Goal: Information Seeking & Learning: Check status

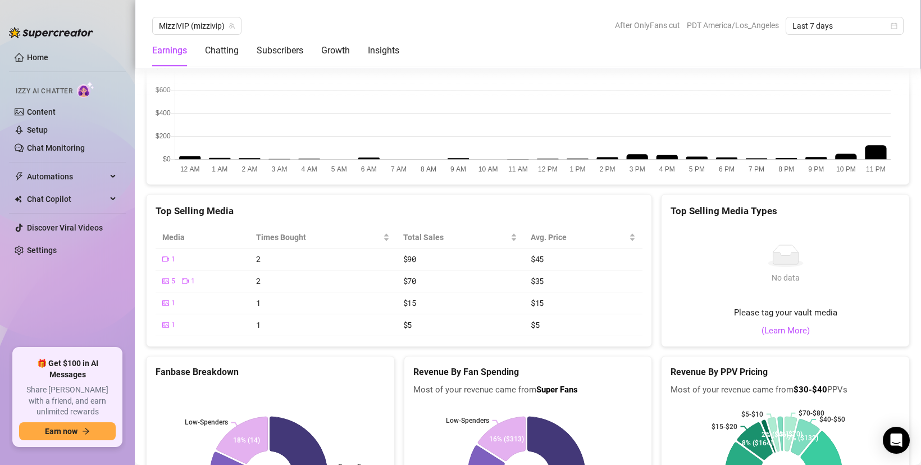
scroll to position [1773, 0]
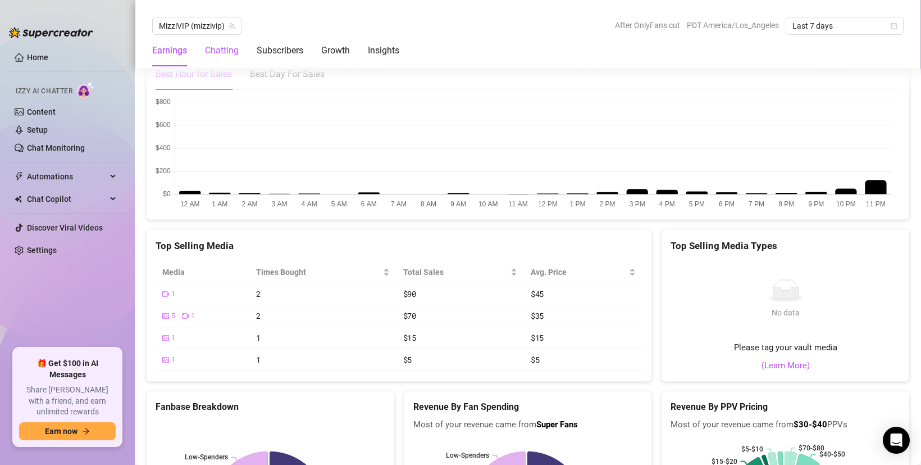
click at [228, 53] on div "Chatting" at bounding box center [222, 50] width 34 height 13
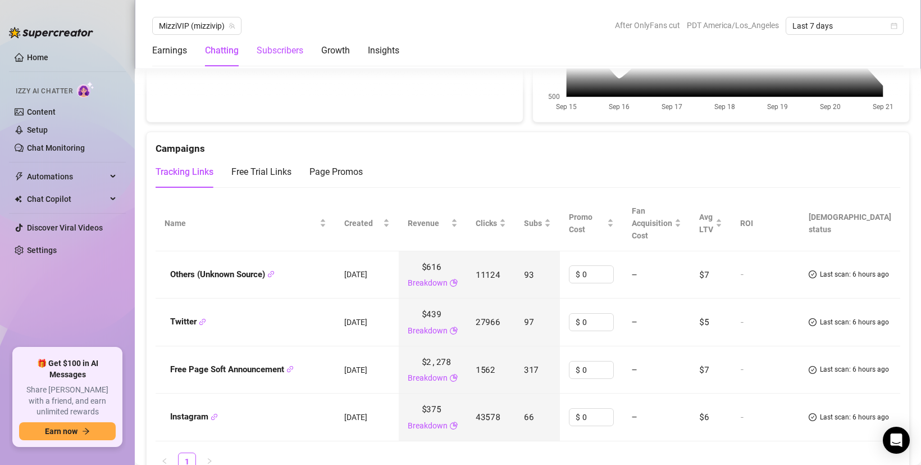
click at [284, 48] on div "Subscribers" at bounding box center [280, 50] width 47 height 13
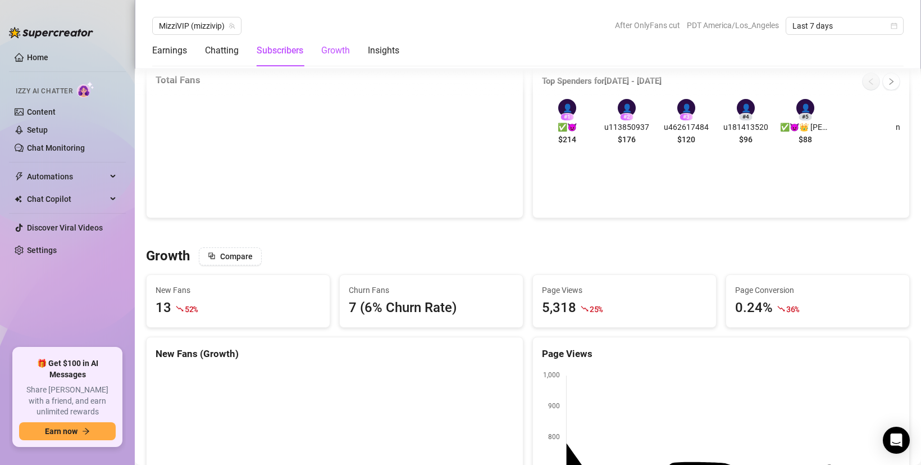
click at [329, 47] on div "Growth" at bounding box center [335, 50] width 29 height 13
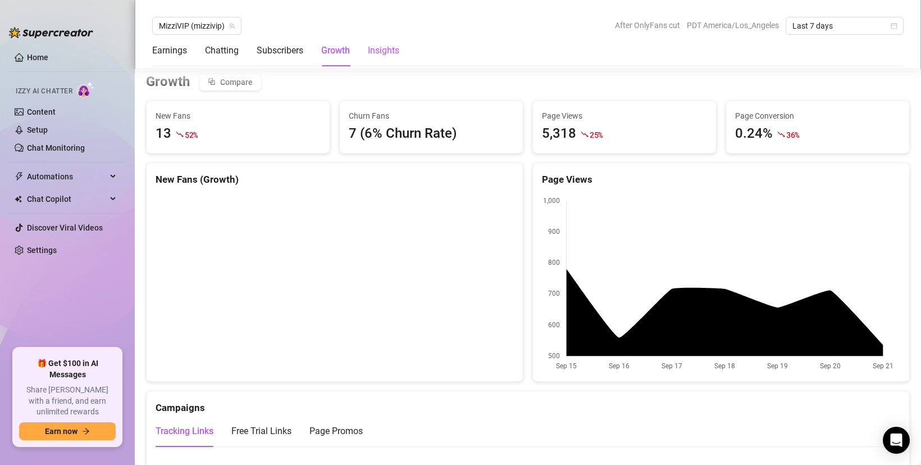
click at [385, 49] on div "Insights" at bounding box center [383, 50] width 31 height 13
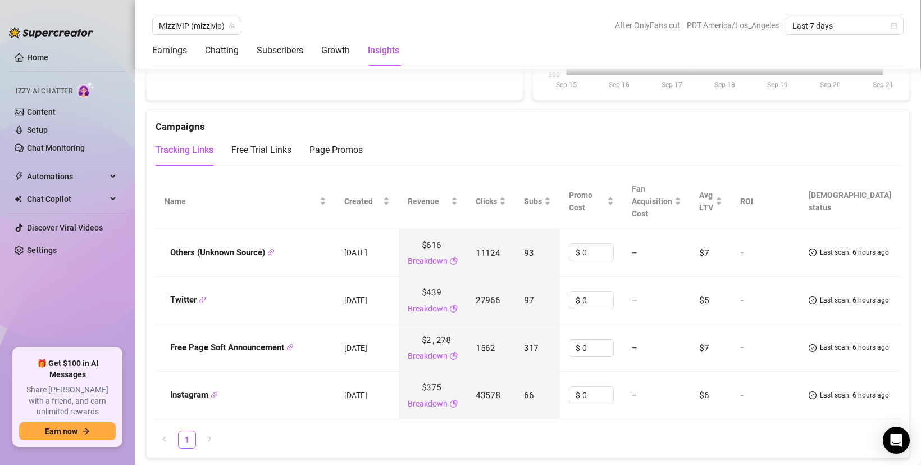
scroll to position [1099, 0]
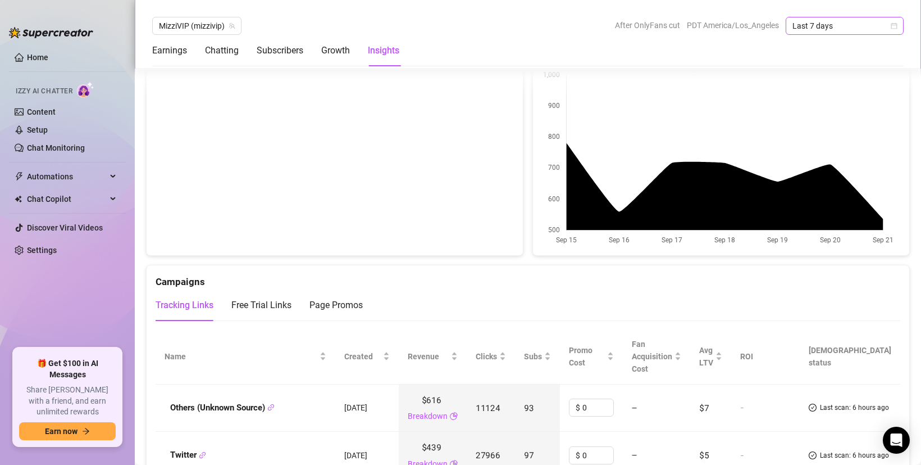
click at [825, 19] on span "Last 7 days" at bounding box center [845, 25] width 104 height 17
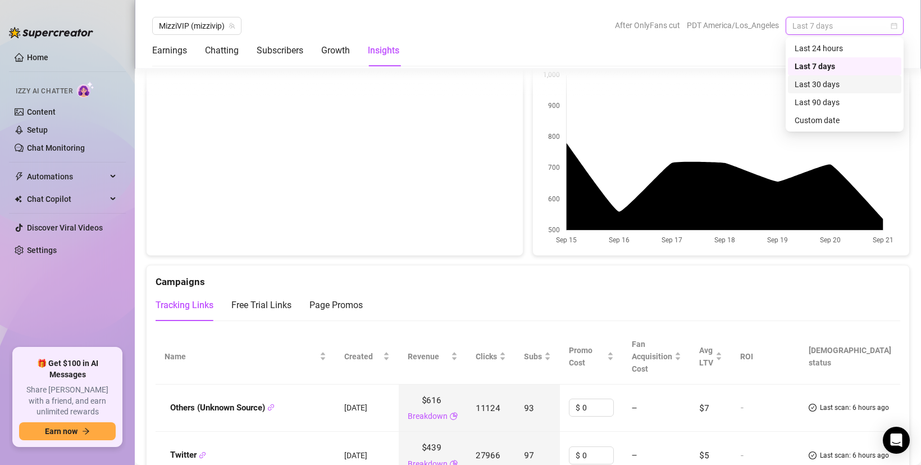
click at [833, 85] on div "Last 30 days" at bounding box center [845, 84] width 100 height 12
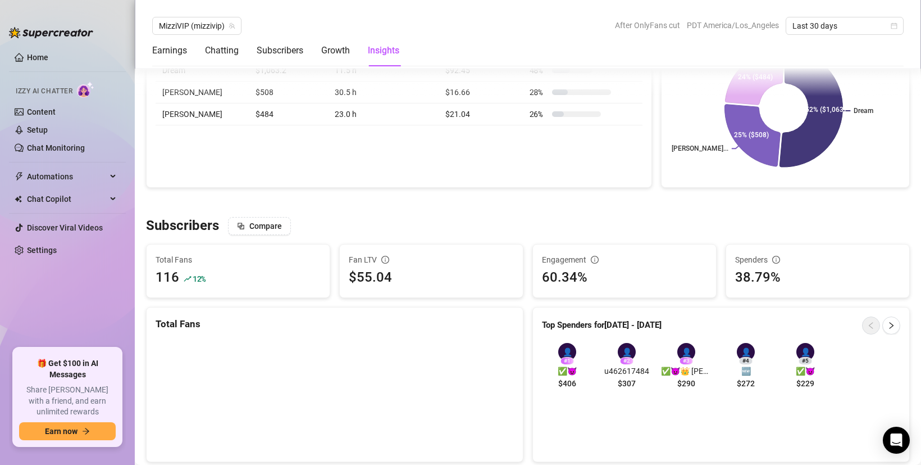
scroll to position [562, 0]
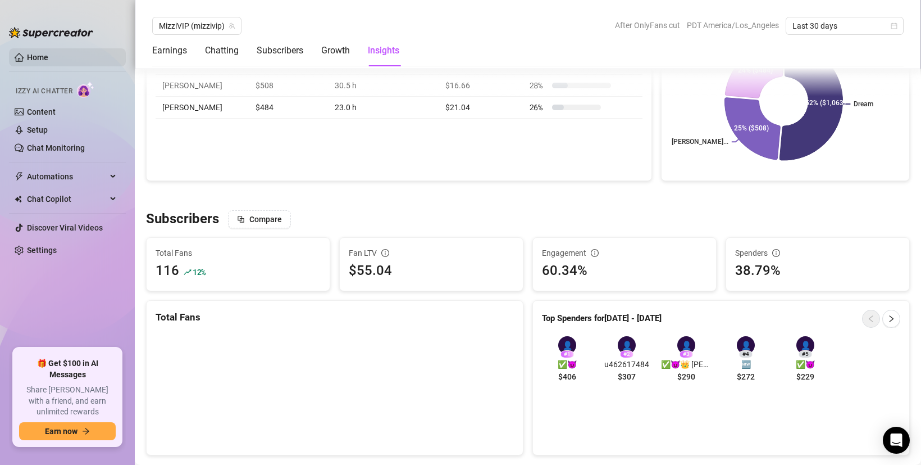
click at [41, 59] on link "Home" at bounding box center [37, 57] width 21 height 9
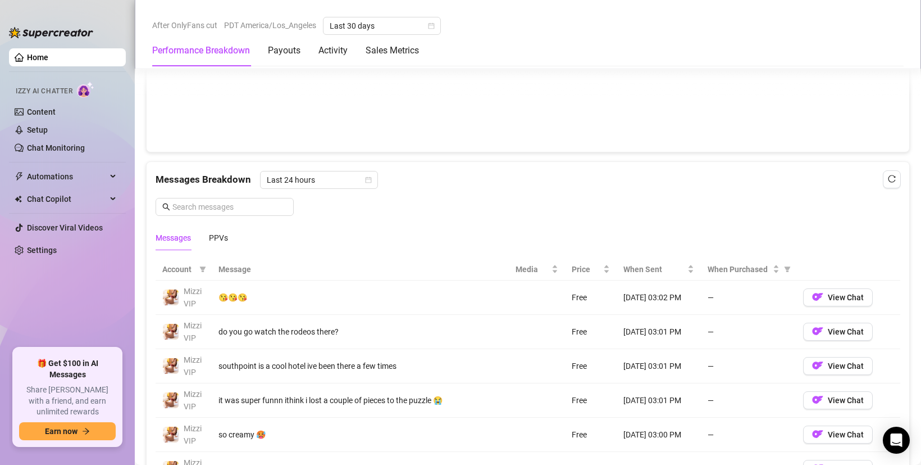
scroll to position [899, 0]
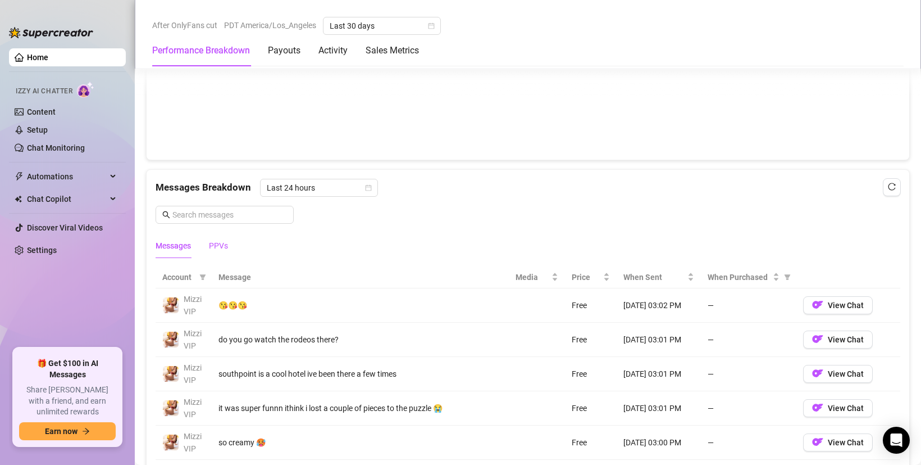
click at [225, 248] on div "PPVs" at bounding box center [218, 245] width 19 height 12
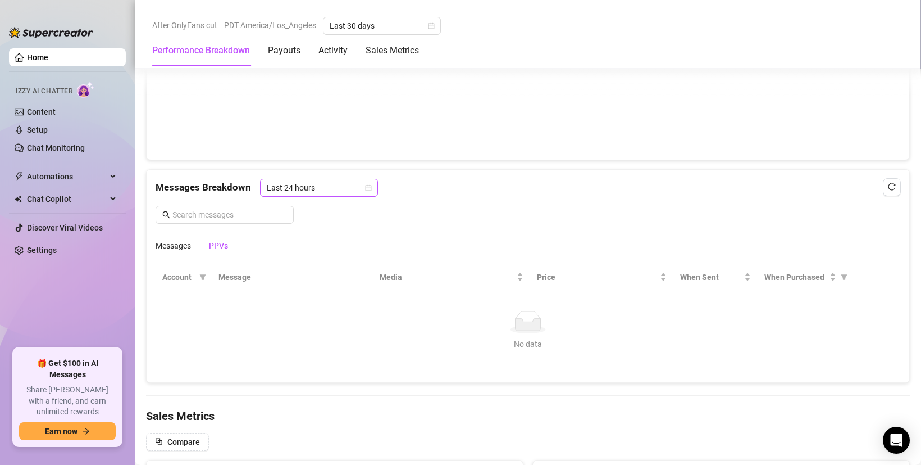
click at [349, 185] on span "Last 24 hours" at bounding box center [319, 187] width 104 height 17
click at [329, 226] on div "Last Week" at bounding box center [318, 228] width 100 height 12
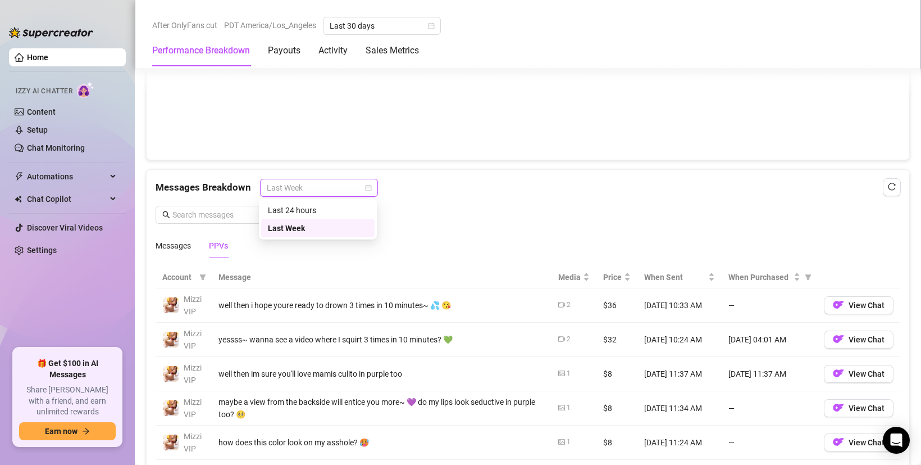
click at [339, 185] on span "Last Week" at bounding box center [319, 187] width 104 height 17
click at [373, 191] on div "Last Week" at bounding box center [319, 188] width 118 height 18
click at [367, 188] on icon "calendar" at bounding box center [368, 187] width 7 height 7
click at [520, 231] on div "Messages Breakdown Last Week Messages PPVs" at bounding box center [528, 218] width 745 height 79
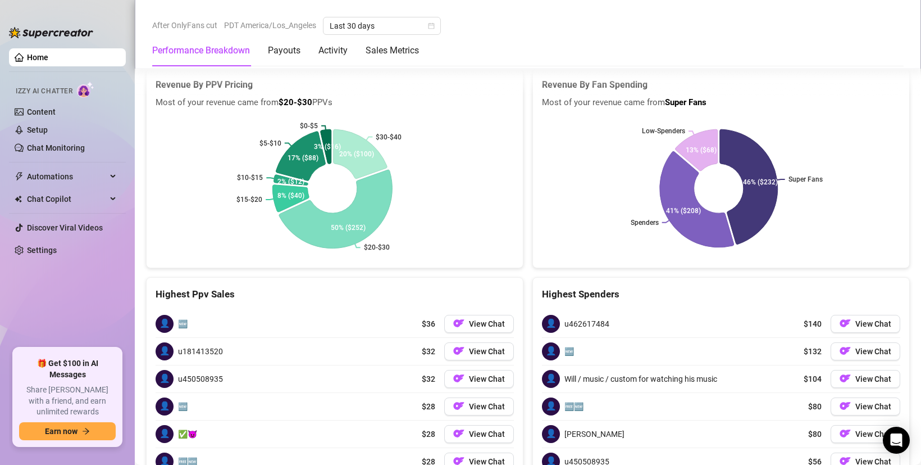
scroll to position [1865, 0]
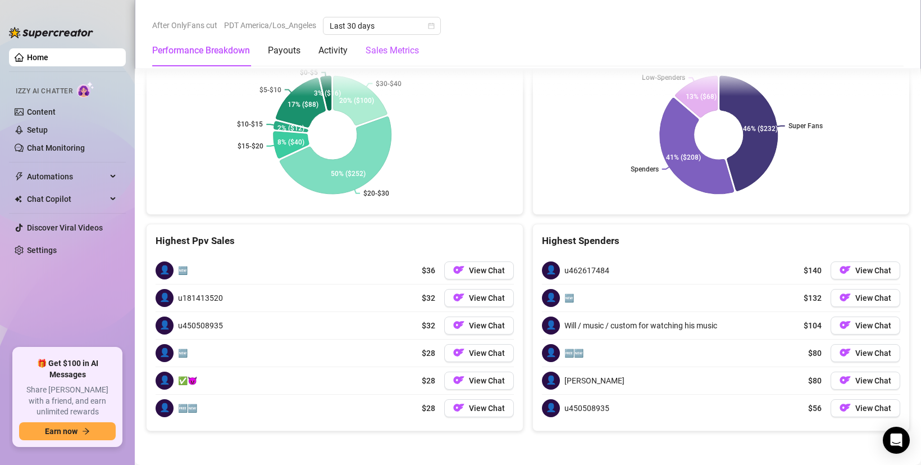
click at [405, 57] on Metrics "Sales Metrics" at bounding box center [392, 50] width 53 height 13
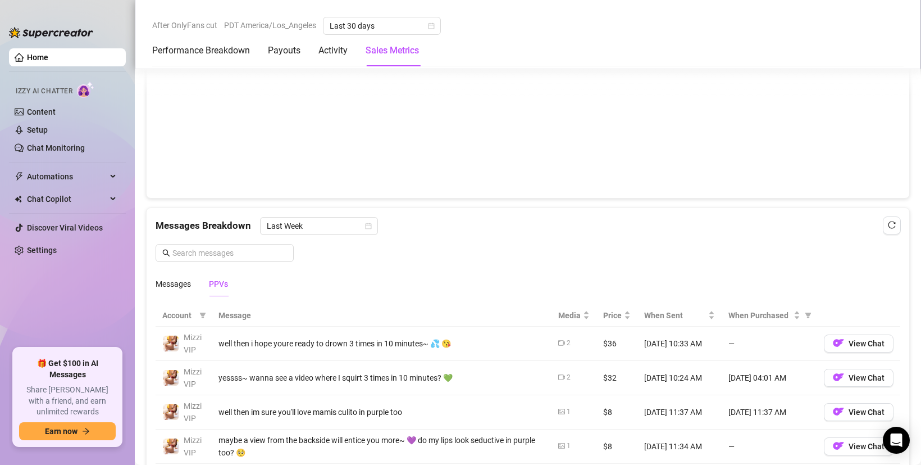
scroll to position [853, 0]
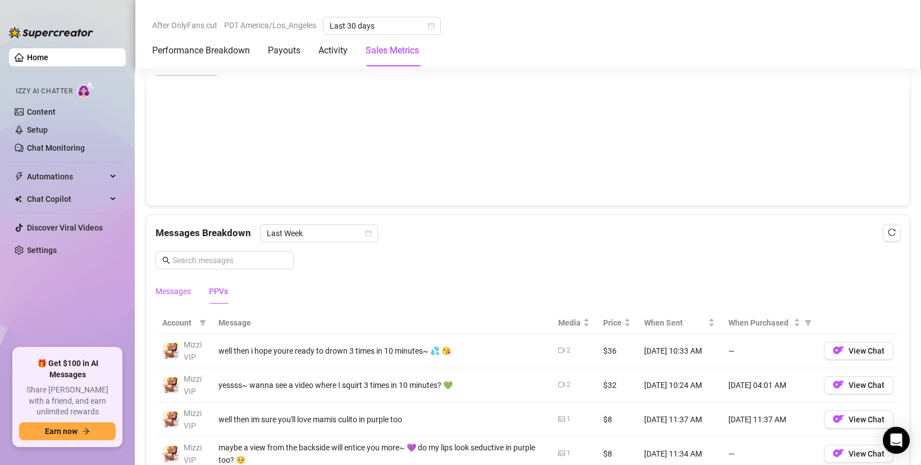
click at [175, 292] on div "Messages" at bounding box center [173, 291] width 35 height 12
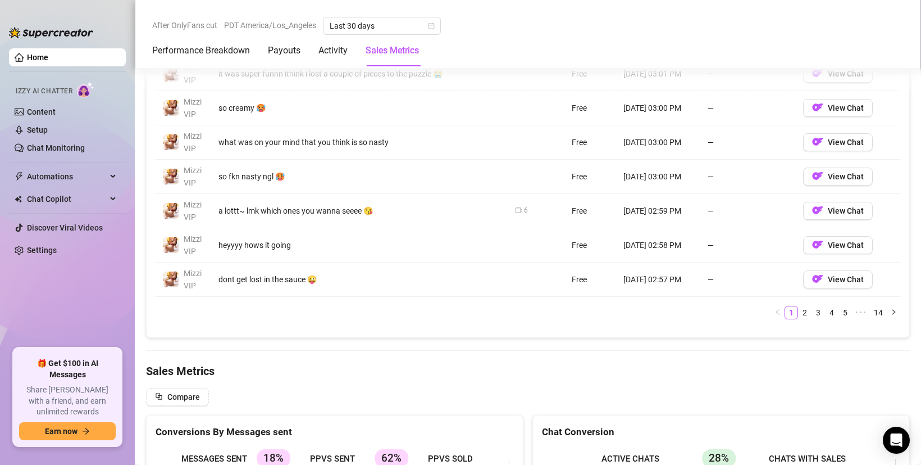
scroll to position [1303, 0]
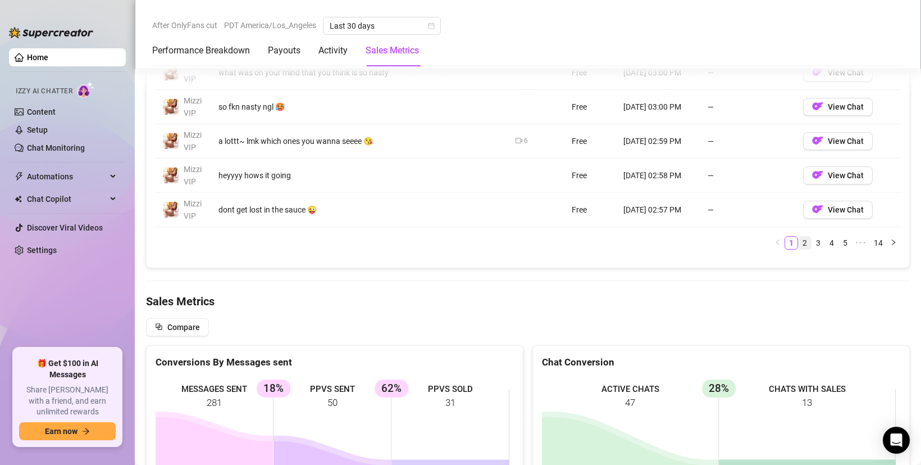
click at [799, 248] on link "2" at bounding box center [805, 243] width 12 height 12
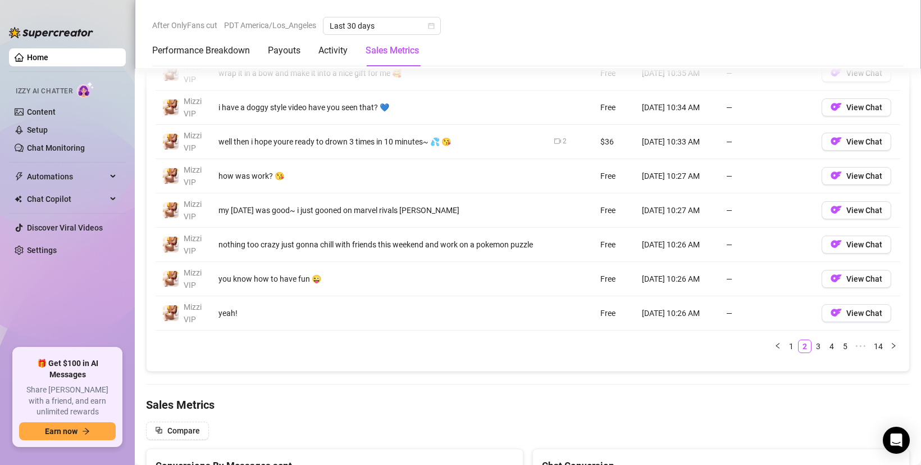
scroll to position [1190, 0]
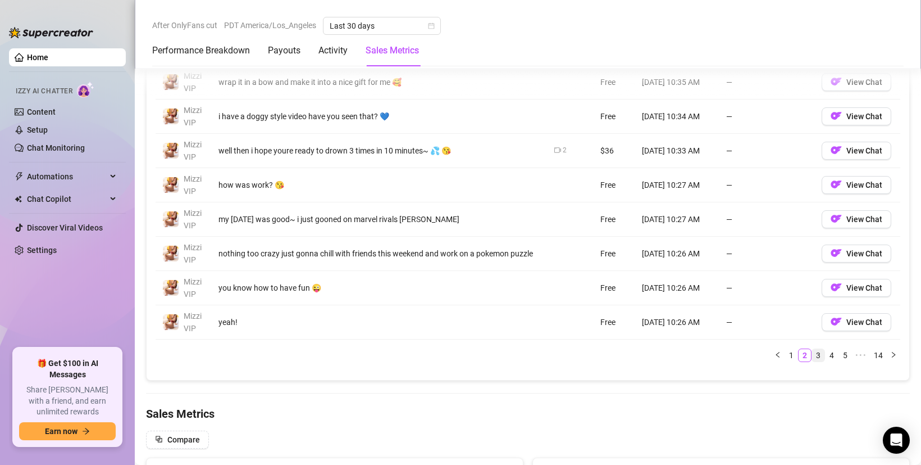
click at [812, 353] on link "3" at bounding box center [818, 355] width 12 height 12
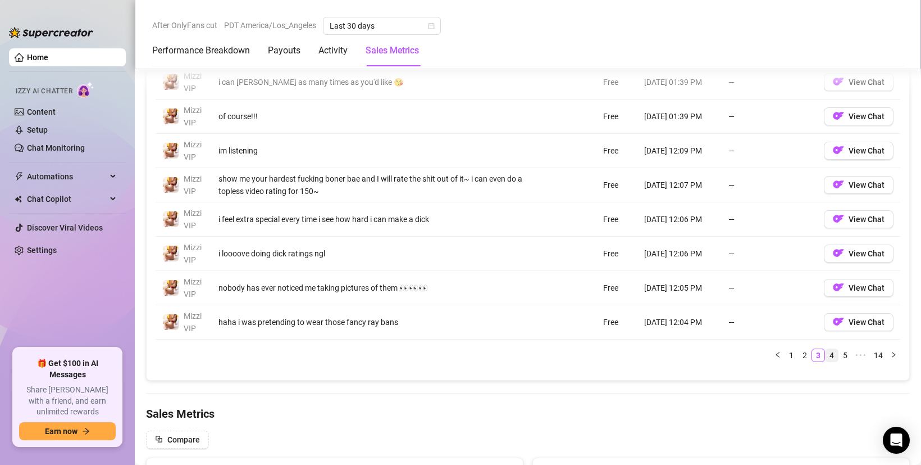
click at [826, 357] on link "4" at bounding box center [832, 355] width 12 height 12
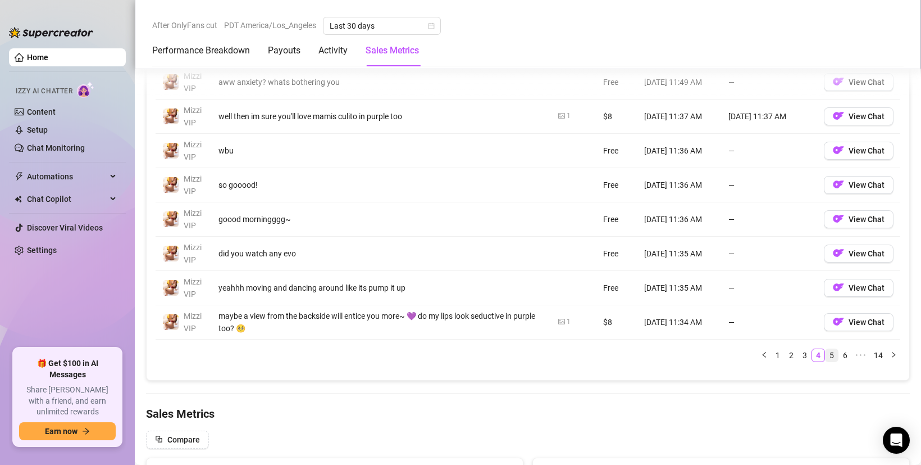
click at [826, 360] on link "5" at bounding box center [832, 355] width 12 height 12
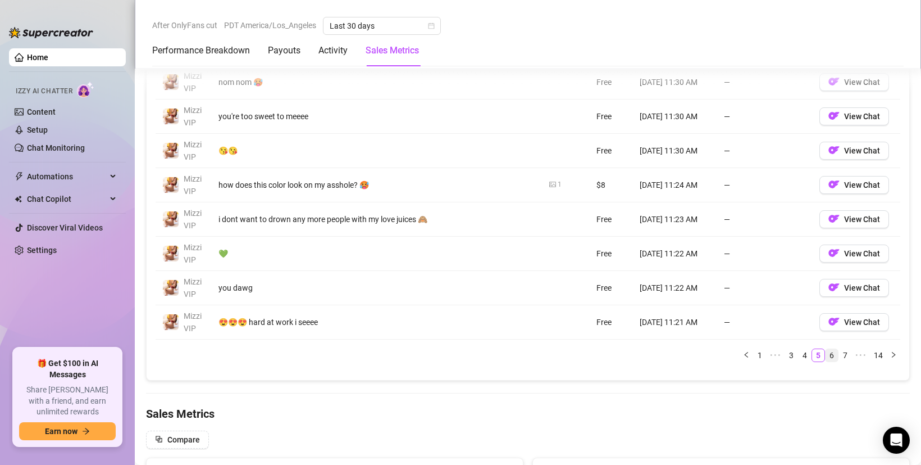
click at [826, 358] on link "6" at bounding box center [832, 355] width 12 height 12
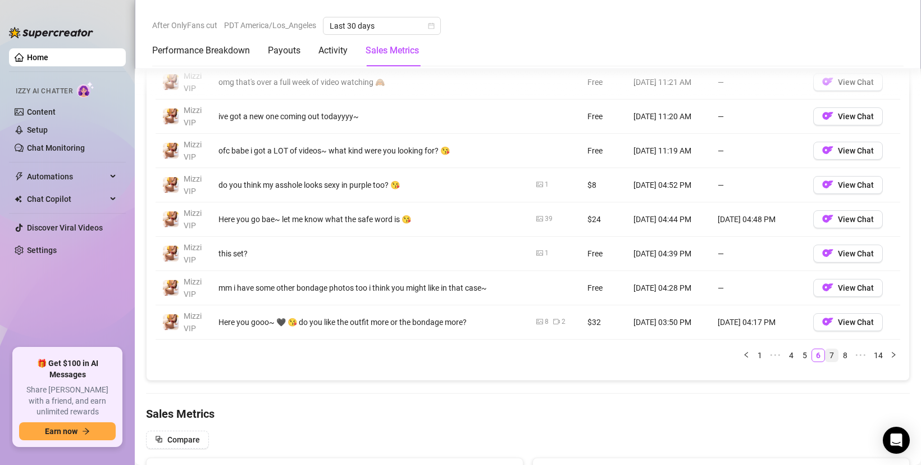
click at [825, 361] on li "7" at bounding box center [831, 354] width 13 height 13
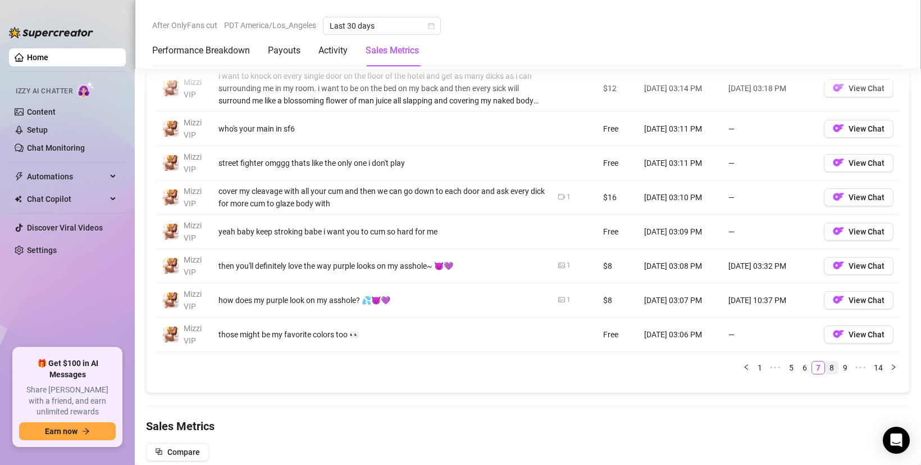
click at [826, 370] on link "8" at bounding box center [832, 367] width 12 height 12
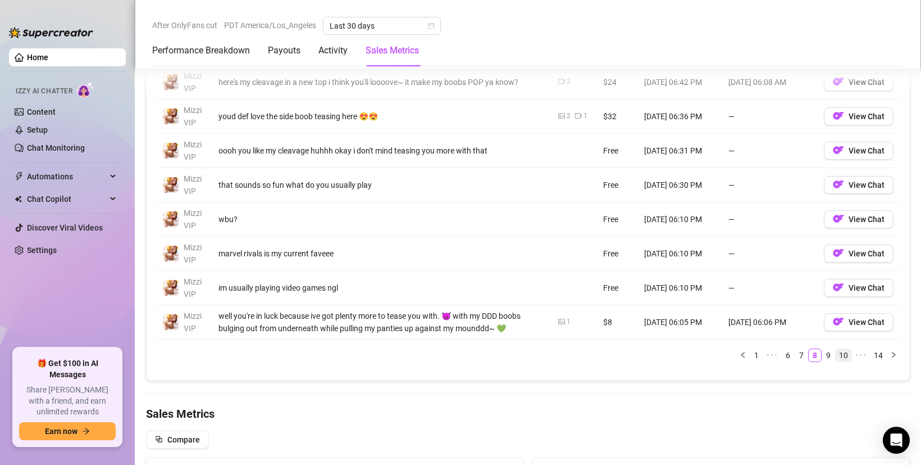
click at [835, 357] on li "10" at bounding box center [843, 354] width 17 height 13
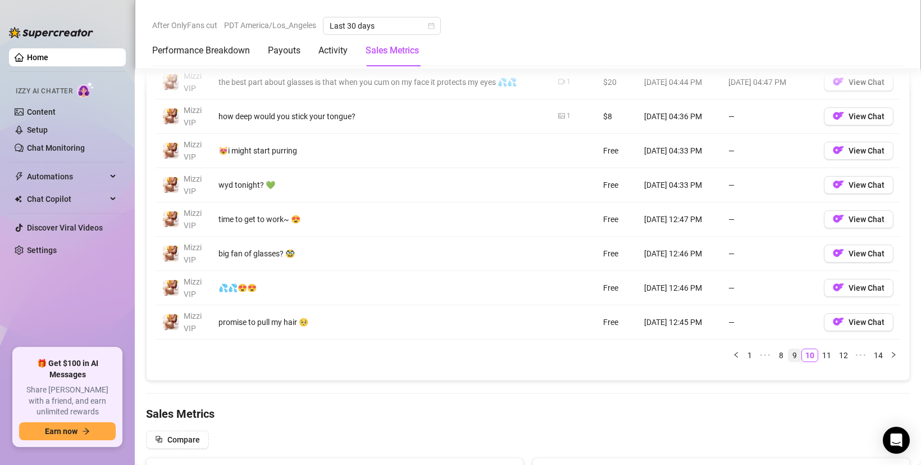
click at [789, 360] on link "9" at bounding box center [795, 355] width 12 height 12
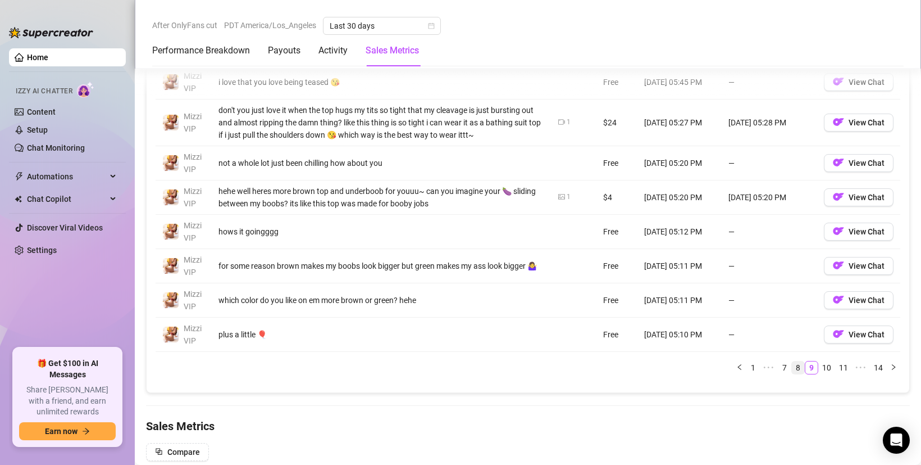
click at [792, 367] on link "8" at bounding box center [798, 367] width 12 height 12
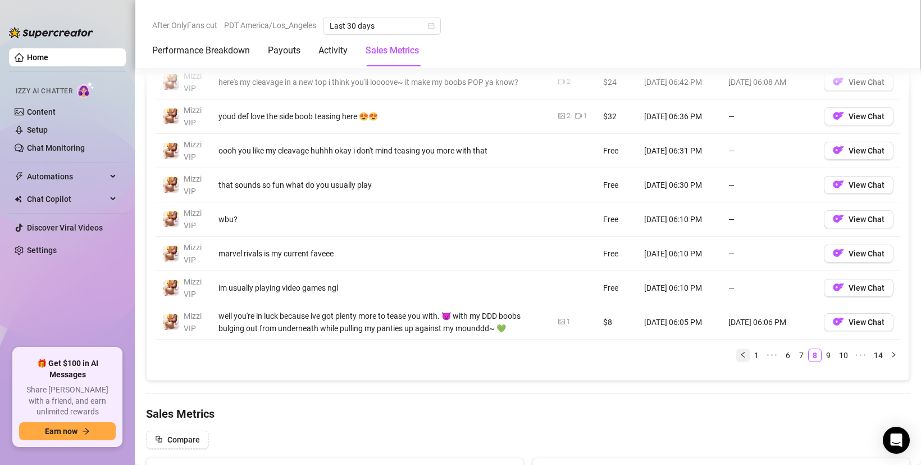
click at [740, 357] on icon "left" at bounding box center [743, 354] width 7 height 7
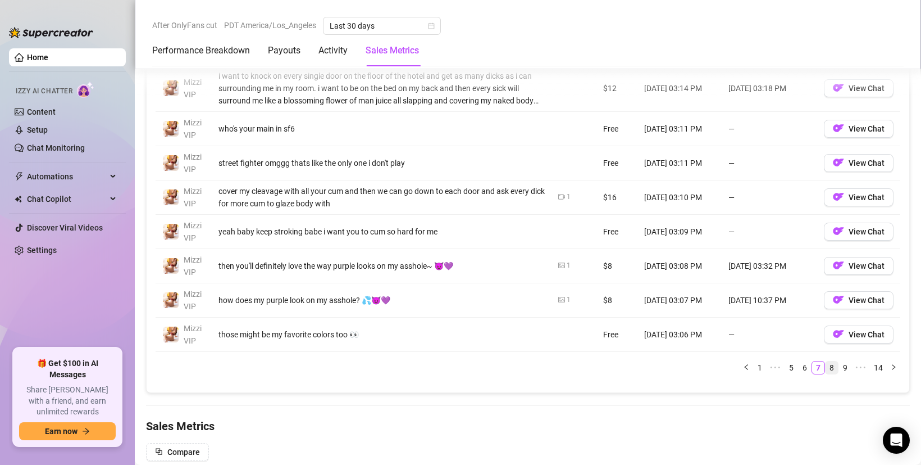
click at [815, 368] on link "7" at bounding box center [818, 367] width 12 height 12
click at [826, 368] on link "8" at bounding box center [832, 367] width 12 height 12
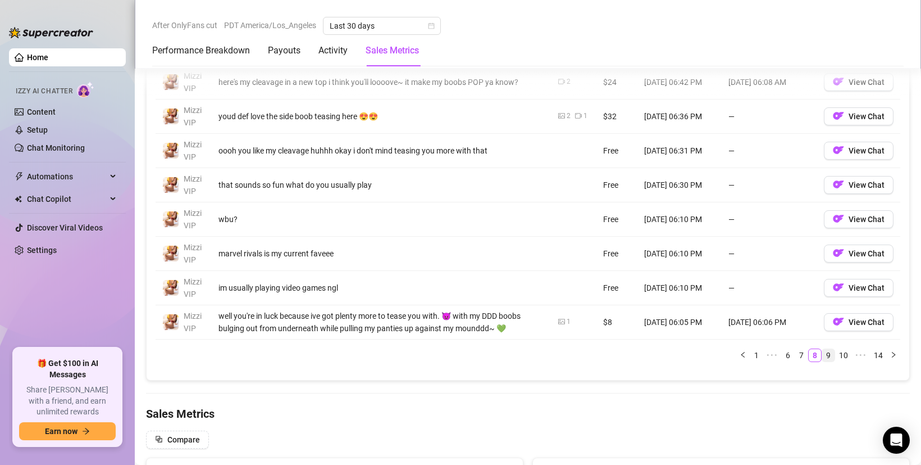
click at [822, 356] on link "9" at bounding box center [828, 355] width 12 height 12
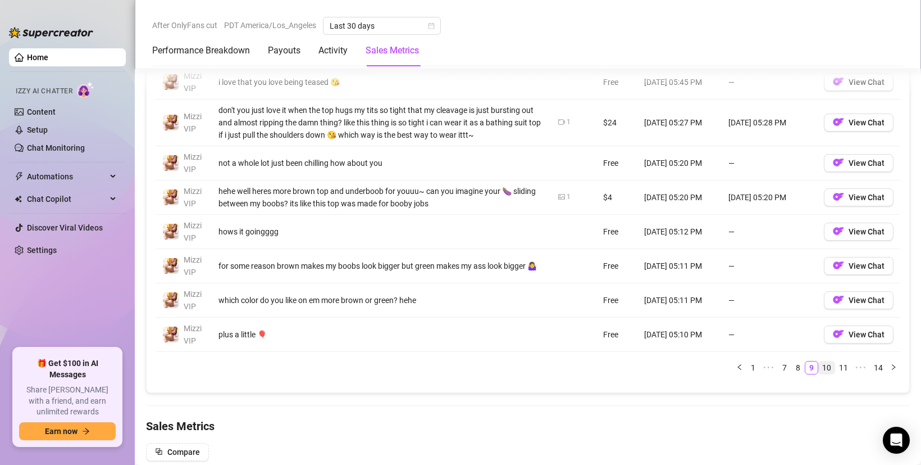
click at [824, 365] on link "10" at bounding box center [827, 367] width 16 height 12
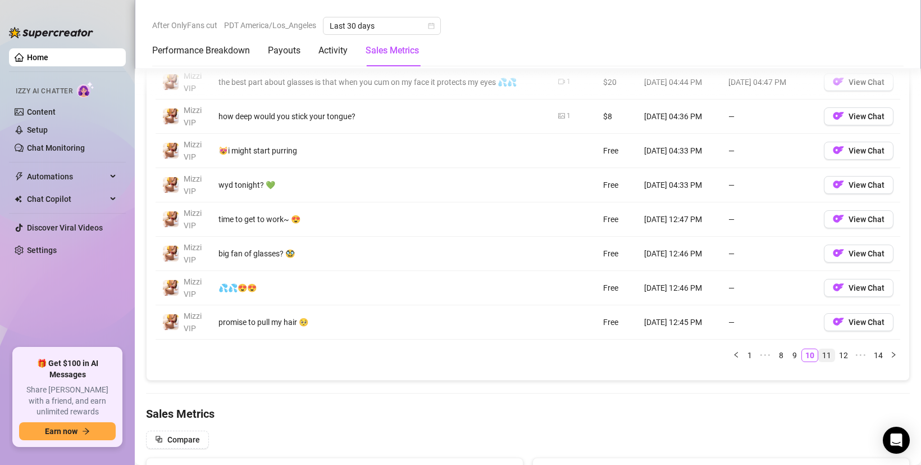
click at [819, 355] on link "11" at bounding box center [827, 355] width 16 height 12
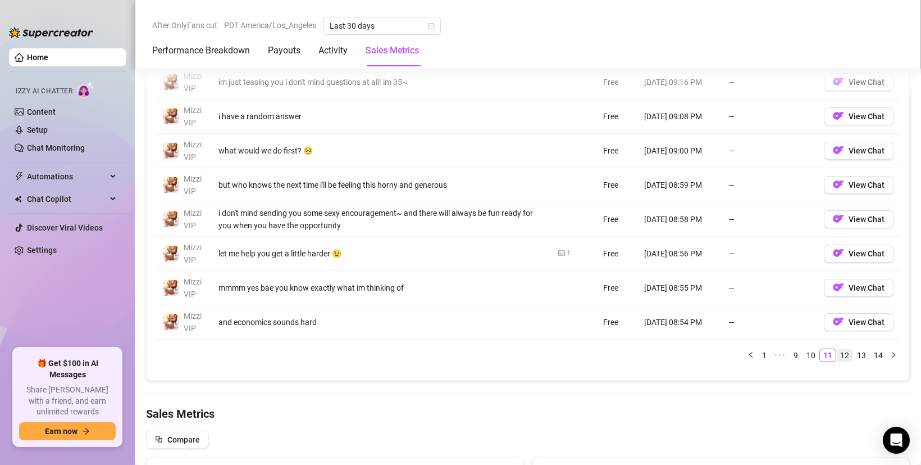
click at [837, 355] on link "12" at bounding box center [845, 355] width 16 height 12
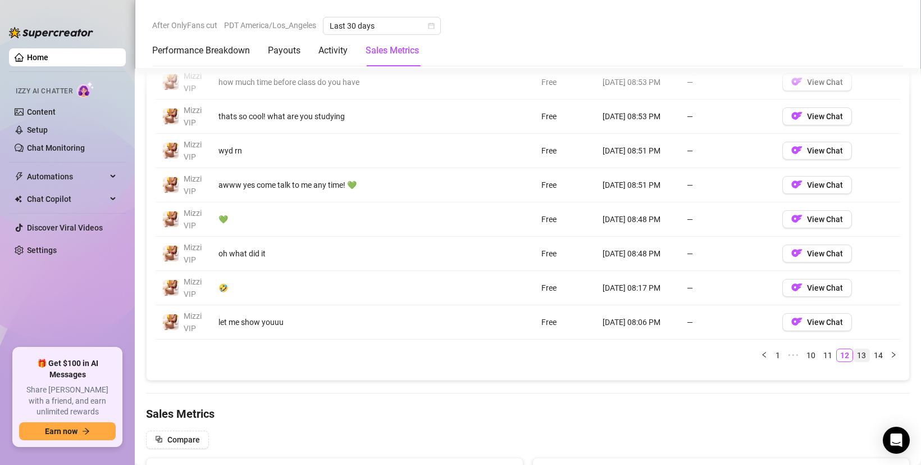
click at [854, 356] on link "13" at bounding box center [862, 355] width 16 height 12
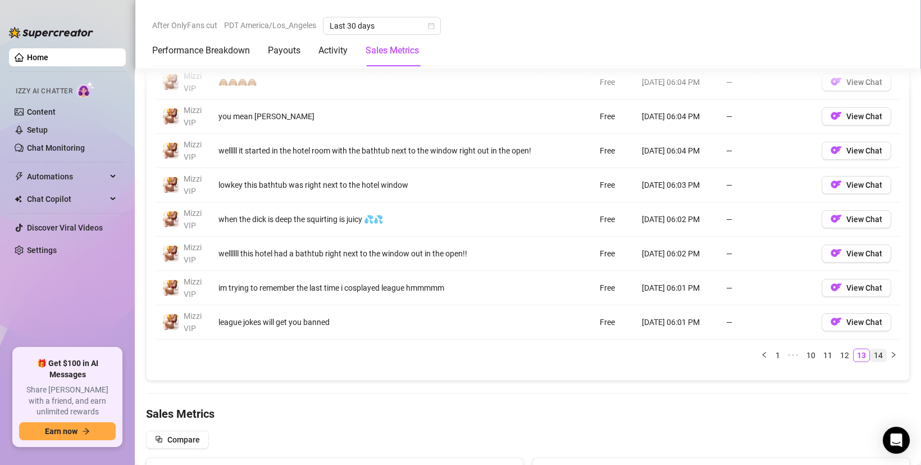
click at [871, 351] on link "14" at bounding box center [879, 355] width 16 height 12
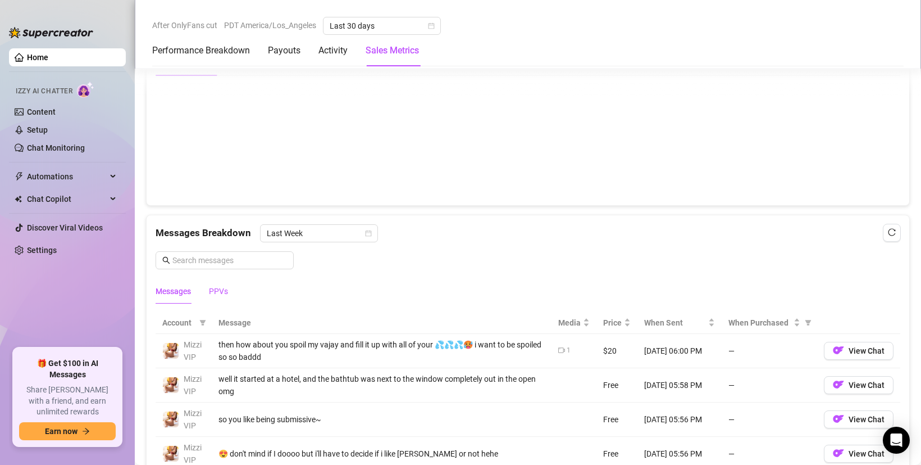
click at [221, 289] on div "PPVs" at bounding box center [218, 291] width 19 height 12
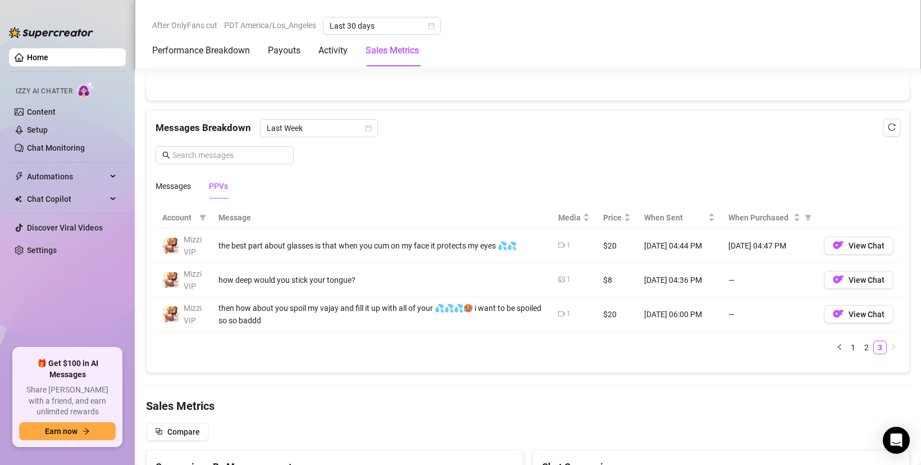
scroll to position [966, 0]
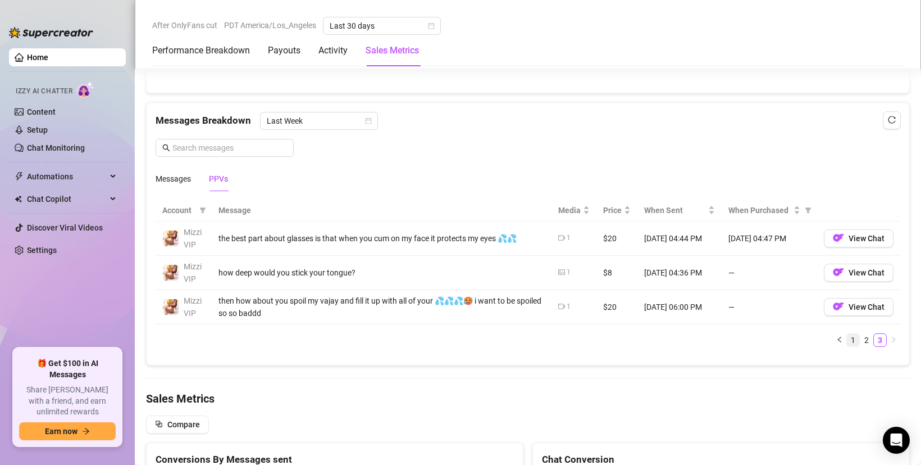
click at [847, 342] on link "1" at bounding box center [853, 340] width 12 height 12
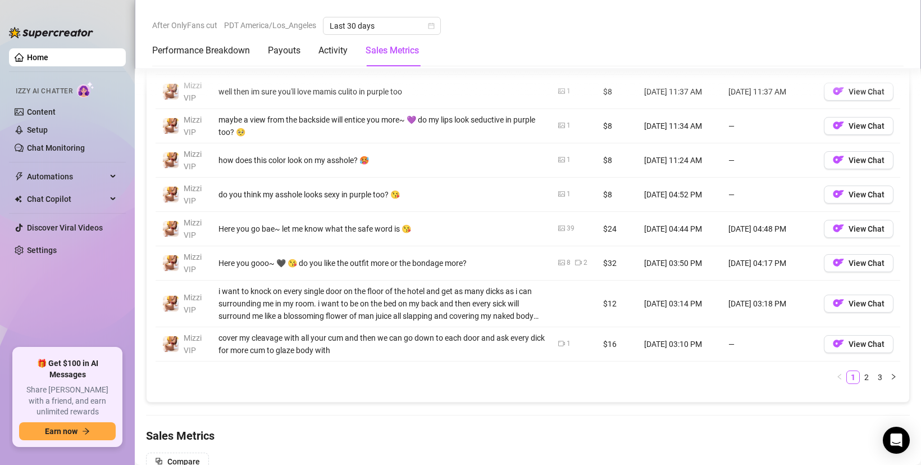
scroll to position [1190, 0]
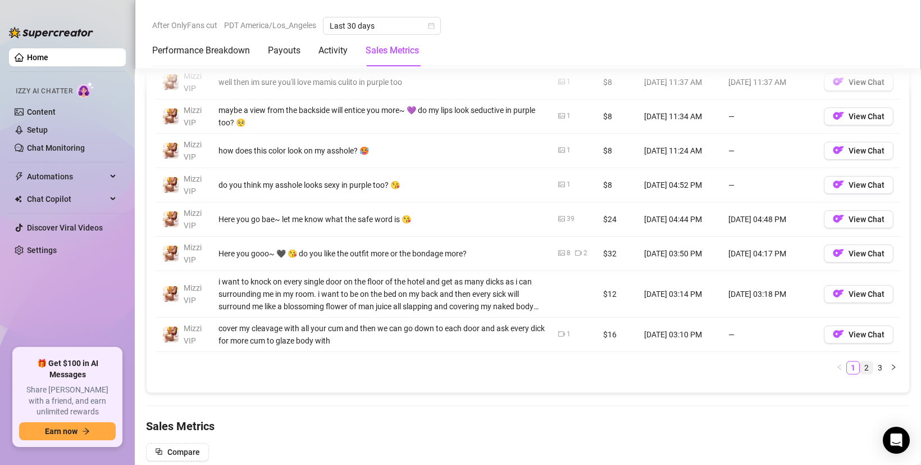
click at [861, 367] on link "2" at bounding box center [867, 367] width 12 height 12
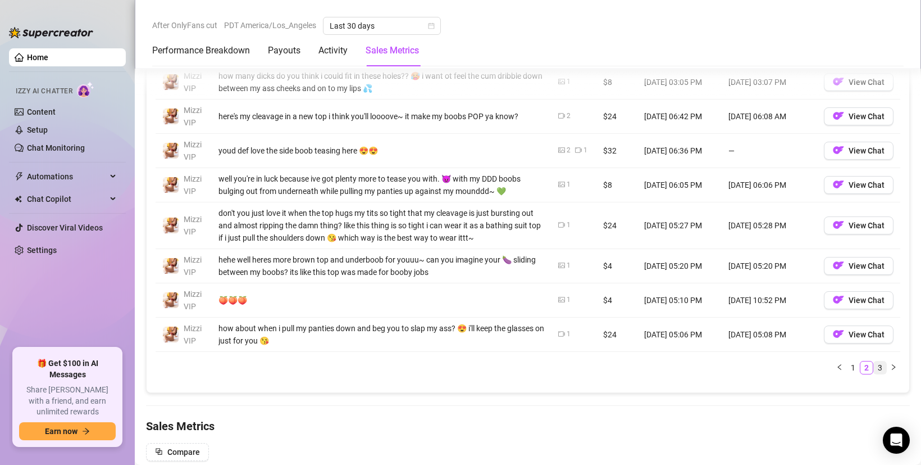
click at [874, 365] on link "3" at bounding box center [880, 367] width 12 height 12
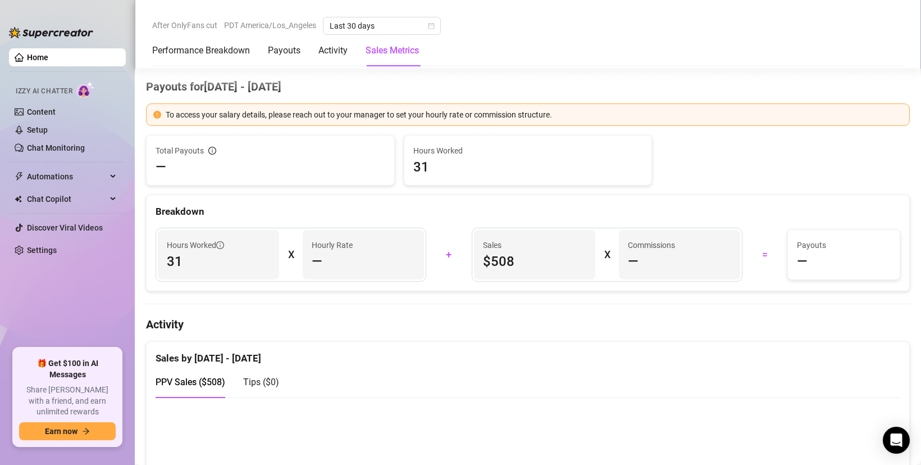
scroll to position [337, 0]
drag, startPoint x: 565, startPoint y: 112, endPoint x: 599, endPoint y: 117, distance: 34.0
click at [599, 117] on div "To access your salary details, please reach out to your manager to set your hou…" at bounding box center [534, 113] width 737 height 12
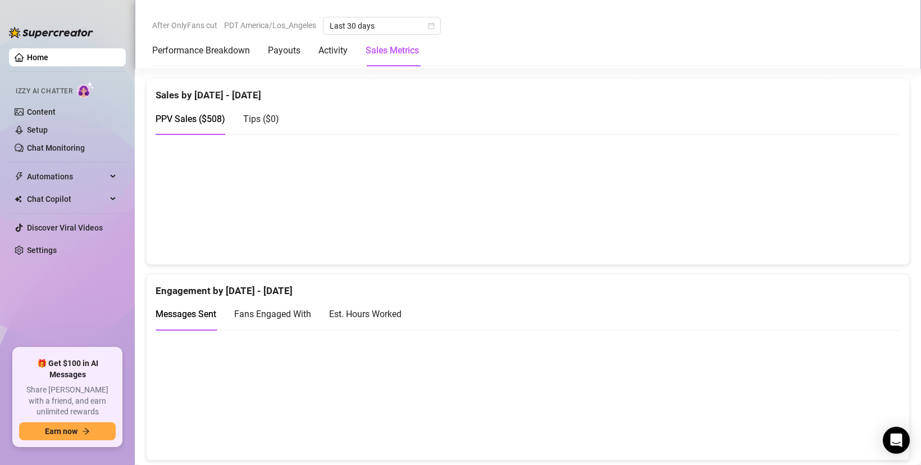
scroll to position [674, 0]
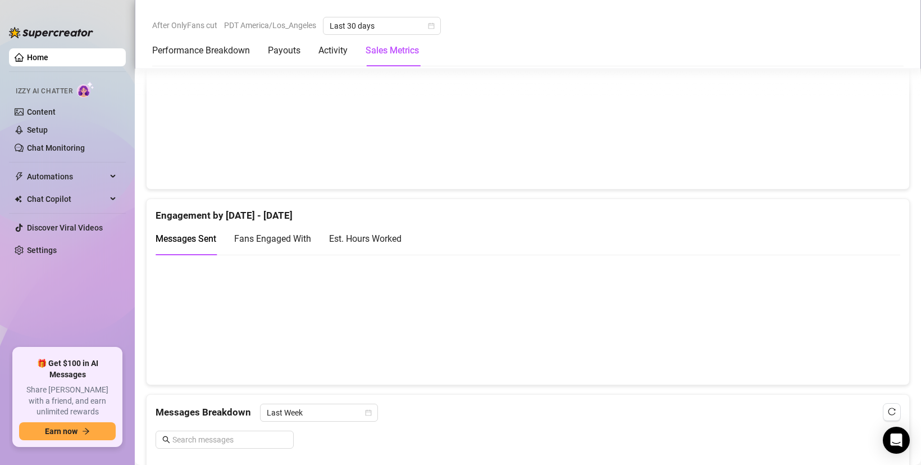
click at [245, 241] on span "Fans Engaged With" at bounding box center [272, 238] width 77 height 11
click at [375, 239] on div "Est. Hours Worked" at bounding box center [365, 238] width 72 height 14
click at [277, 240] on span "Fans Engaged With" at bounding box center [272, 238] width 77 height 11
click at [192, 239] on span "Messages Sent" at bounding box center [186, 238] width 61 height 11
drag, startPoint x: 192, startPoint y: 239, endPoint x: 292, endPoint y: 196, distance: 109.0
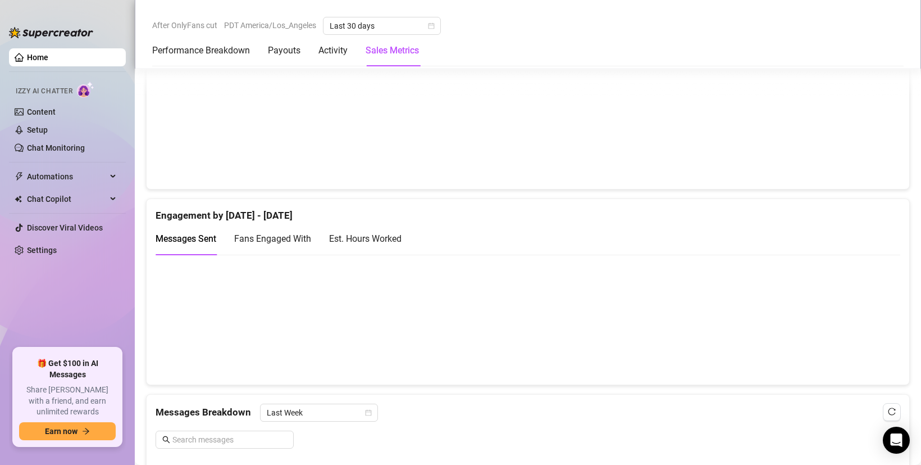
click at [292, 196] on div "Sales by [DATE] - [DATE] PPV Sales ( $508 ) Tips ( $0 ) Engagement by [DATE] - …" at bounding box center [528, 330] width 773 height 654
